Goal: Task Accomplishment & Management: Manage account settings

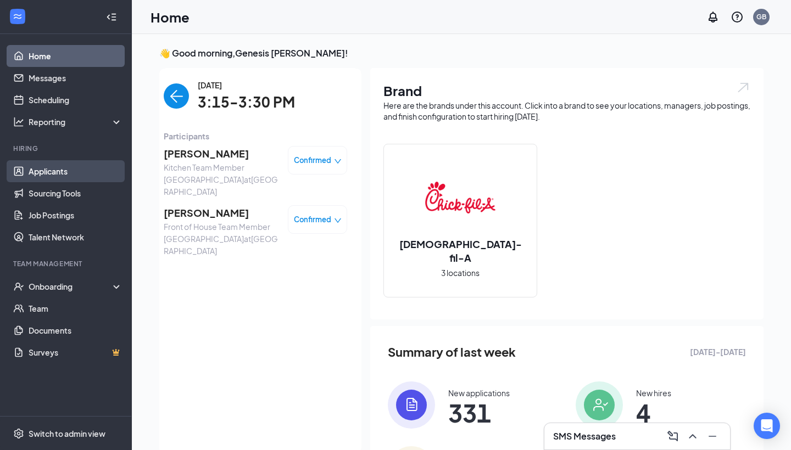
scroll to position [4, 0]
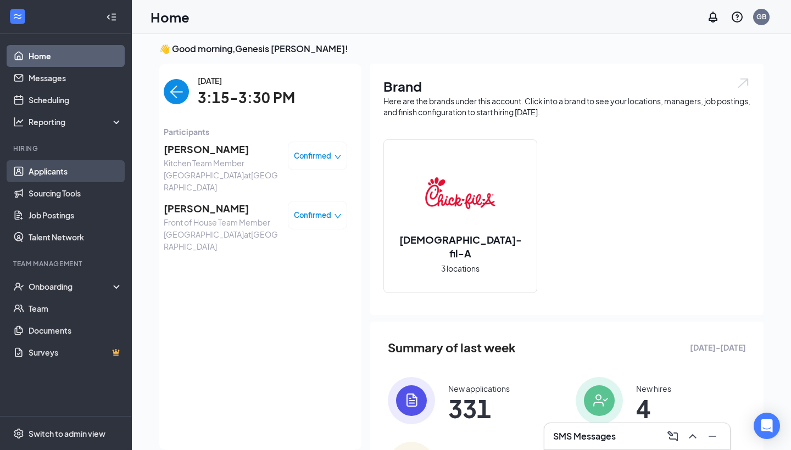
click at [51, 170] on link "Applicants" at bounding box center [76, 171] width 94 height 22
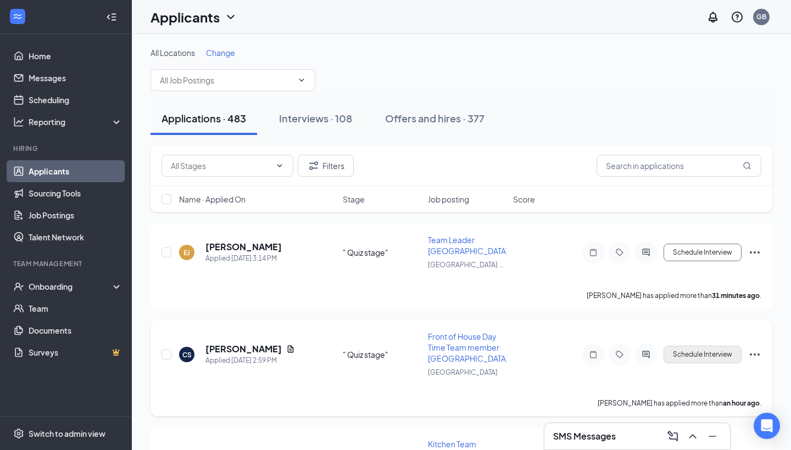
click at [692, 356] on button "Schedule Interview" at bounding box center [702, 355] width 78 height 18
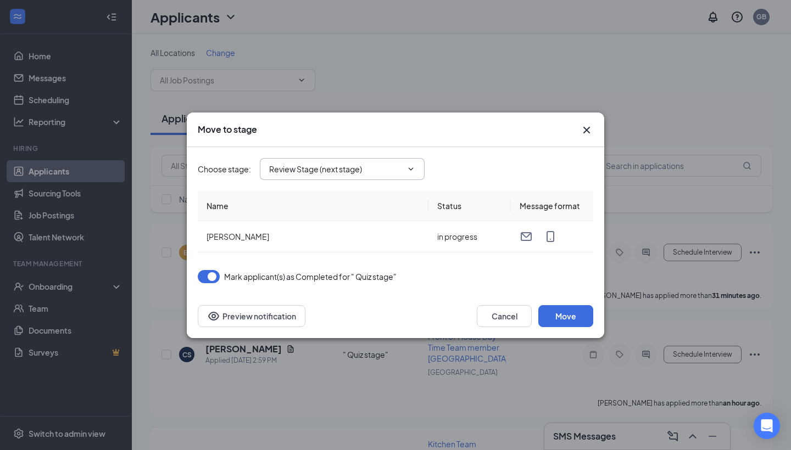
click at [408, 171] on icon "ChevronDown" at bounding box center [410, 169] width 9 height 9
click at [406, 163] on span "Review Stage (next stage)" at bounding box center [342, 169] width 165 height 22
click at [414, 166] on icon "ChevronDown" at bounding box center [410, 169] width 9 height 9
click at [413, 166] on icon "ChevronDown" at bounding box center [410, 169] width 9 height 9
click at [368, 170] on input "Review Stage (next stage)" at bounding box center [335, 169] width 133 height 12
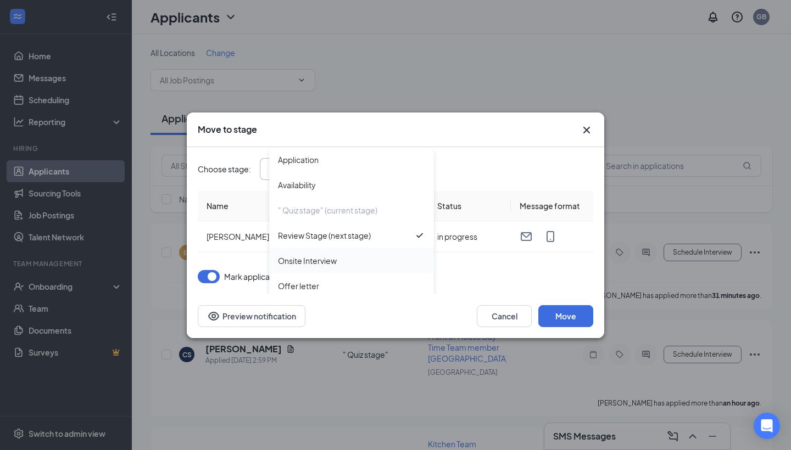
click at [340, 260] on div "Onsite Interview" at bounding box center [351, 261] width 147 height 12
type input "Onsite Interview"
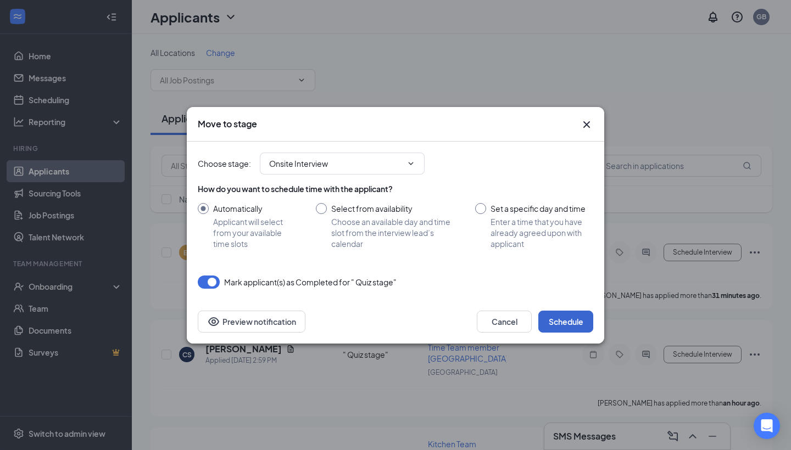
click at [560, 323] on button "Schedule" at bounding box center [565, 322] width 55 height 22
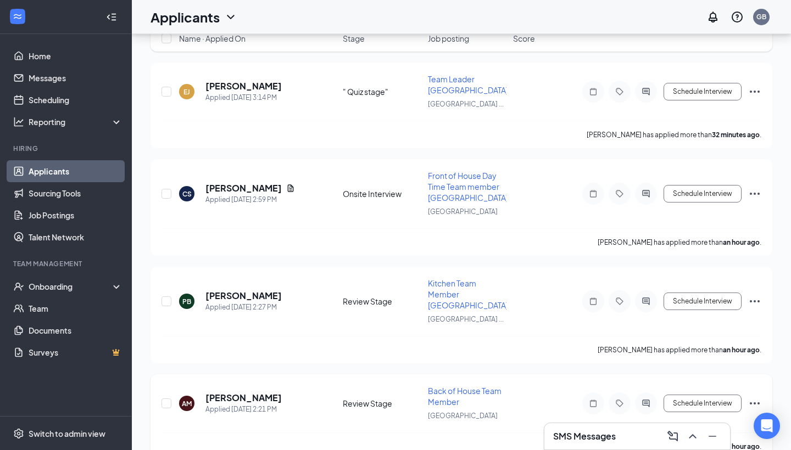
scroll to position [173, 0]
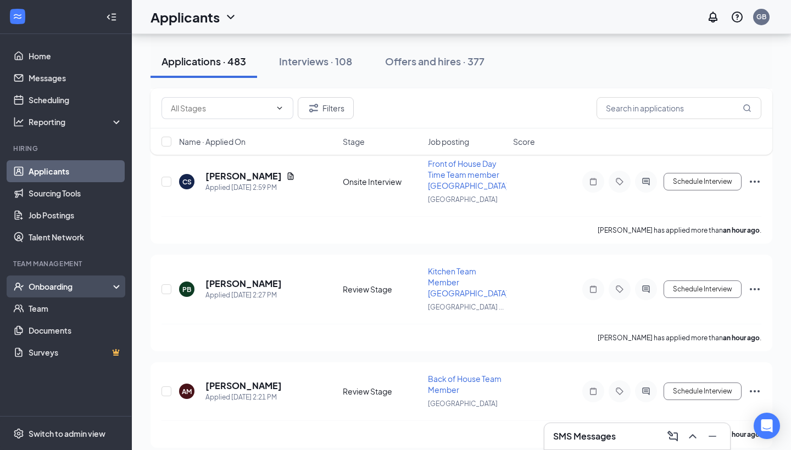
click at [86, 289] on div "Onboarding" at bounding box center [71, 286] width 85 height 11
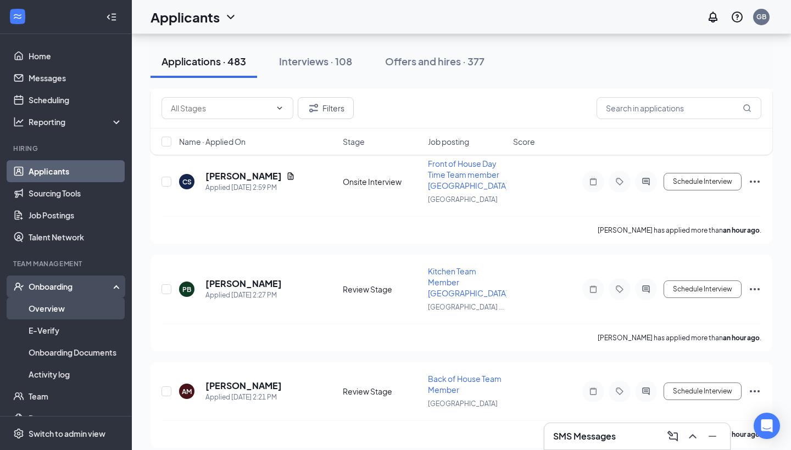
click at [85, 312] on link "Overview" at bounding box center [76, 309] width 94 height 22
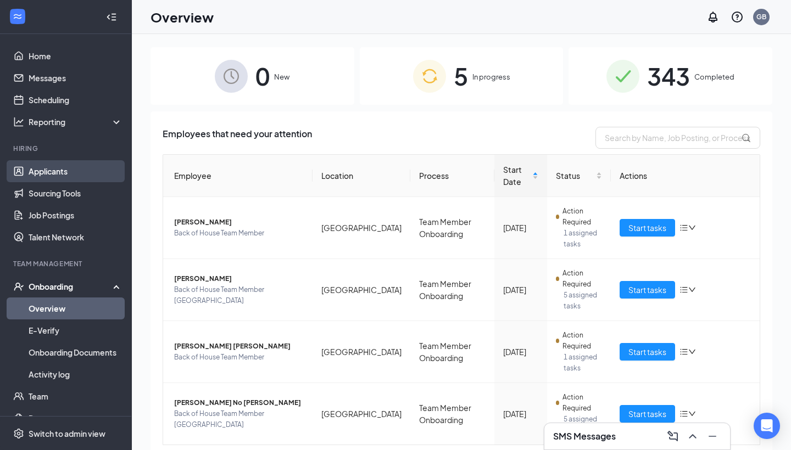
click at [46, 178] on link "Applicants" at bounding box center [76, 171] width 94 height 22
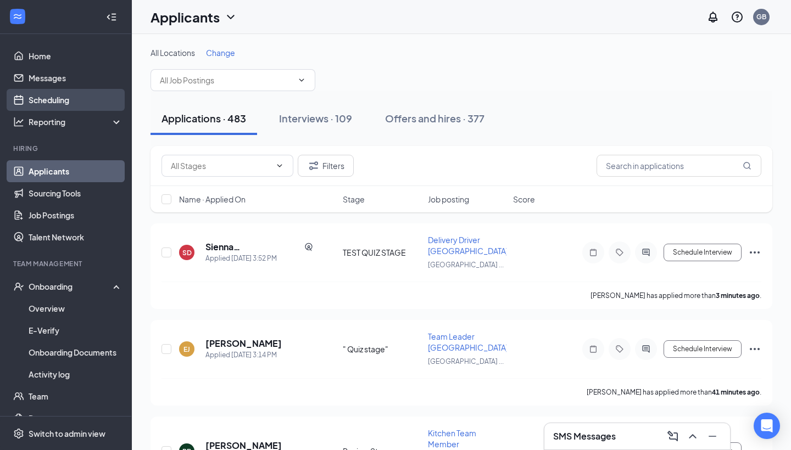
click at [42, 98] on link "Scheduling" at bounding box center [76, 100] width 94 height 22
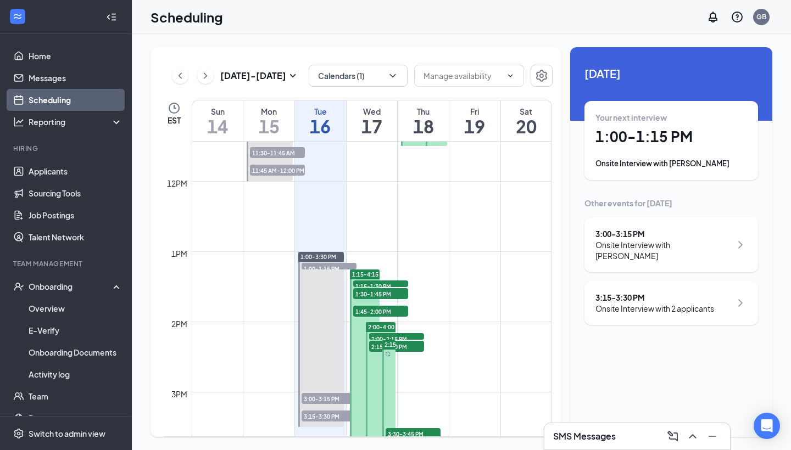
scroll to position [804, 0]
click at [80, 175] on link "Applicants" at bounding box center [76, 171] width 94 height 22
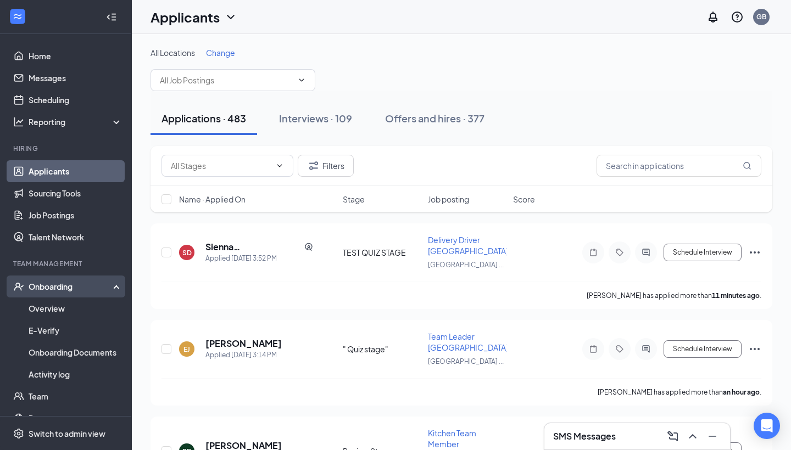
click at [44, 287] on div "Onboarding" at bounding box center [71, 286] width 85 height 11
click at [44, 288] on div "Onboarding" at bounding box center [71, 286] width 85 height 11
click at [46, 303] on link "Overview" at bounding box center [76, 309] width 94 height 22
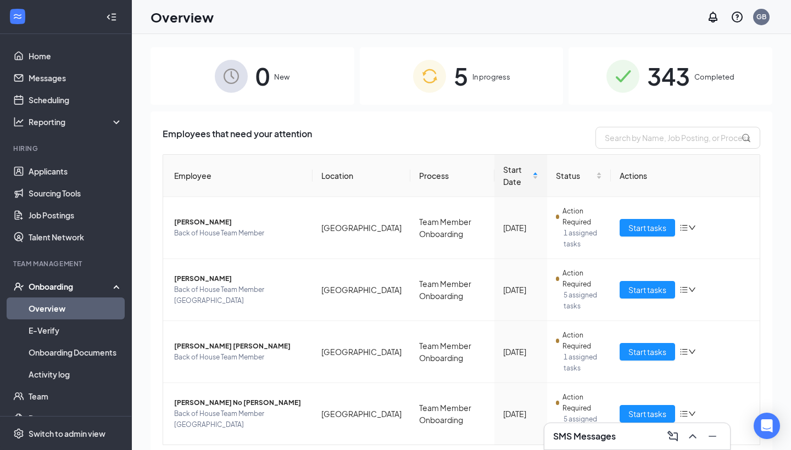
click at [683, 63] on span "343" at bounding box center [668, 76] width 43 height 38
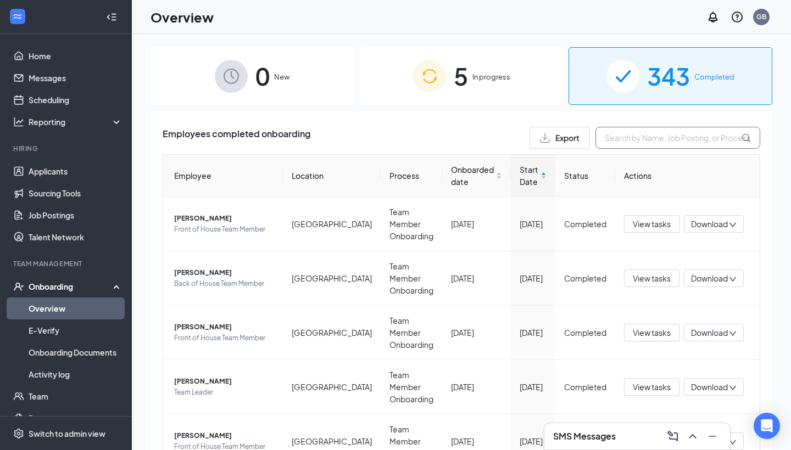
click at [641, 139] on input "text" at bounding box center [677, 138] width 165 height 22
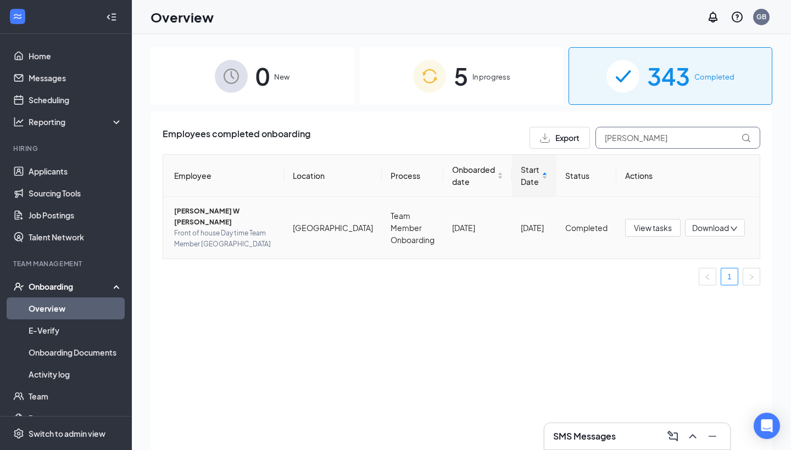
type input "[PERSON_NAME]"
click at [222, 211] on span "[PERSON_NAME] W [PERSON_NAME]" at bounding box center [224, 217] width 101 height 22
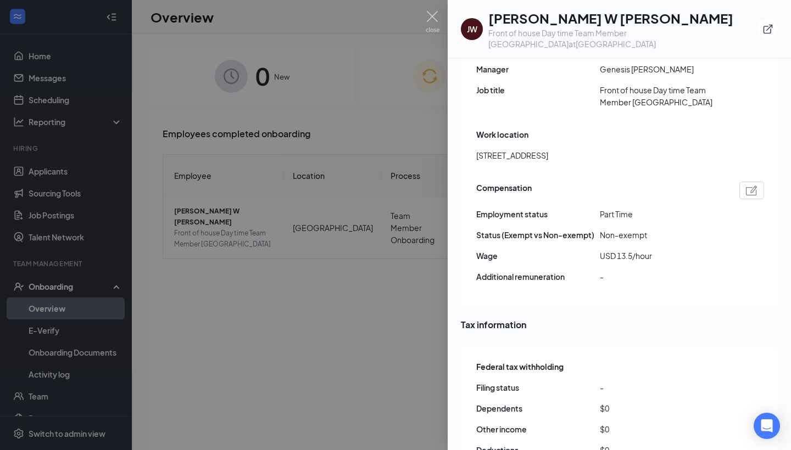
scroll to position [782, 0]
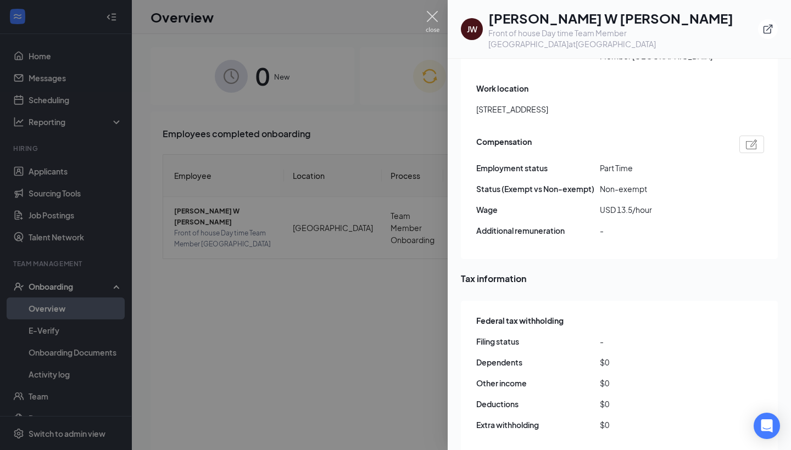
click at [434, 14] on img at bounding box center [433, 21] width 14 height 21
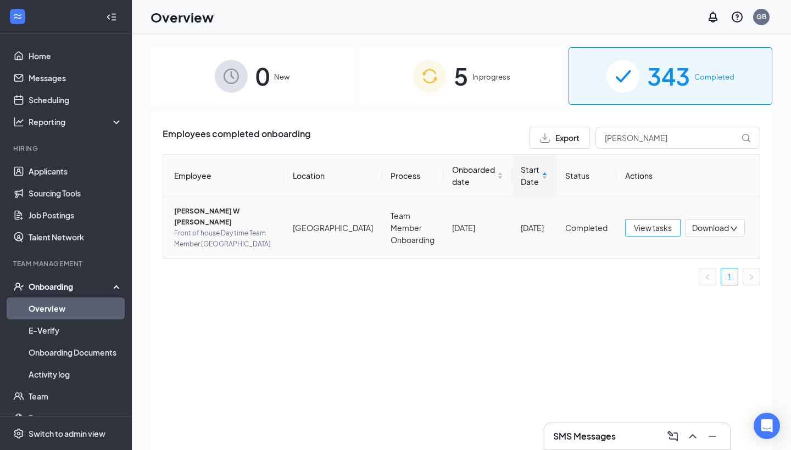
click at [647, 222] on span "View tasks" at bounding box center [653, 228] width 38 height 12
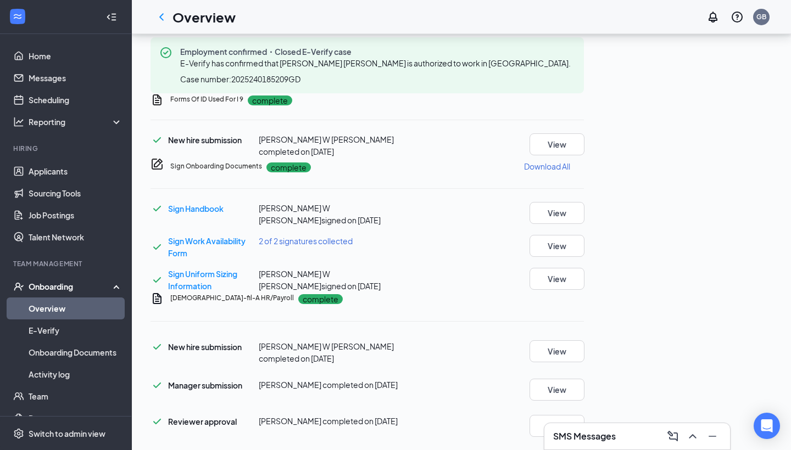
scroll to position [462, 0]
click at [584, 290] on button "View" at bounding box center [556, 279] width 55 height 22
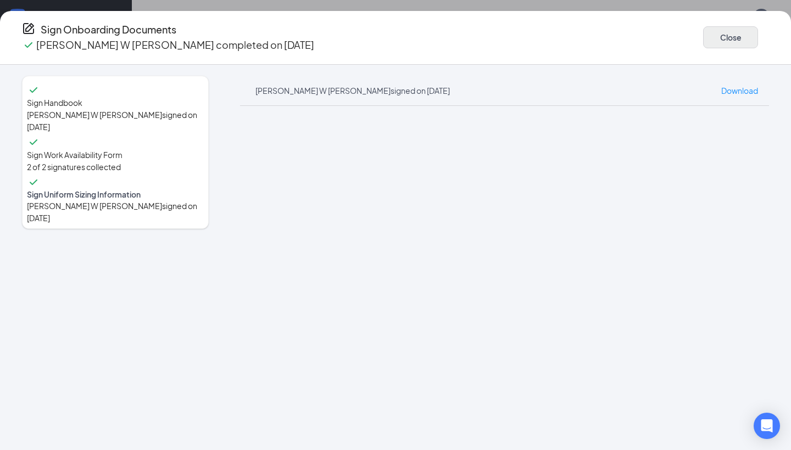
click at [703, 33] on button "Close" at bounding box center [730, 37] width 55 height 22
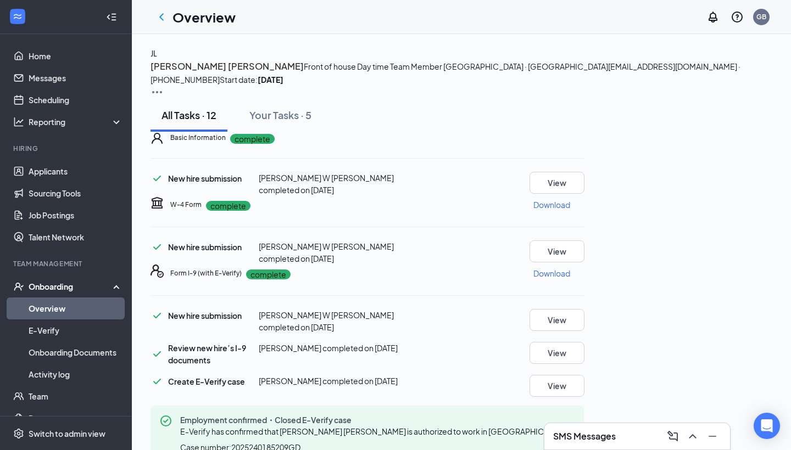
scroll to position [0, 0]
click at [163, 19] on icon "ChevronLeft" at bounding box center [161, 16] width 4 height 7
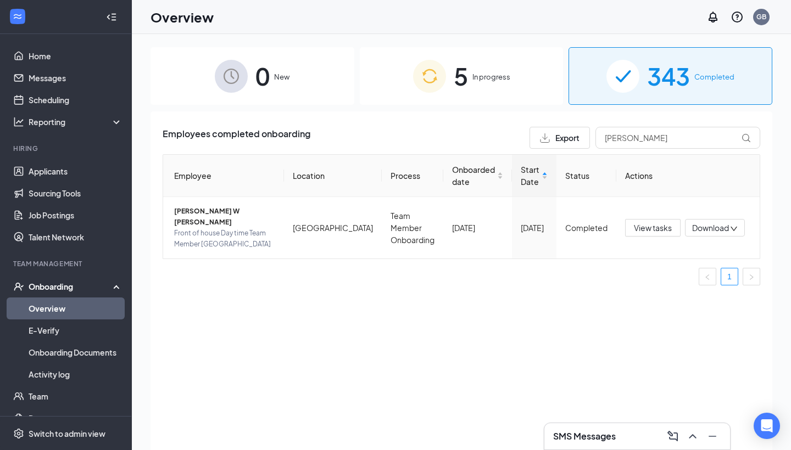
click at [467, 95] on div "5 In progress" at bounding box center [462, 76] width 204 height 58
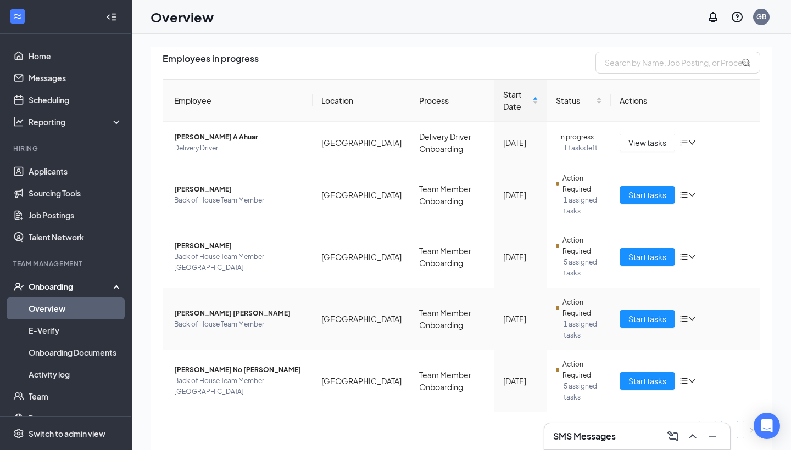
scroll to position [75, 0]
